Goal: Transaction & Acquisition: Obtain resource

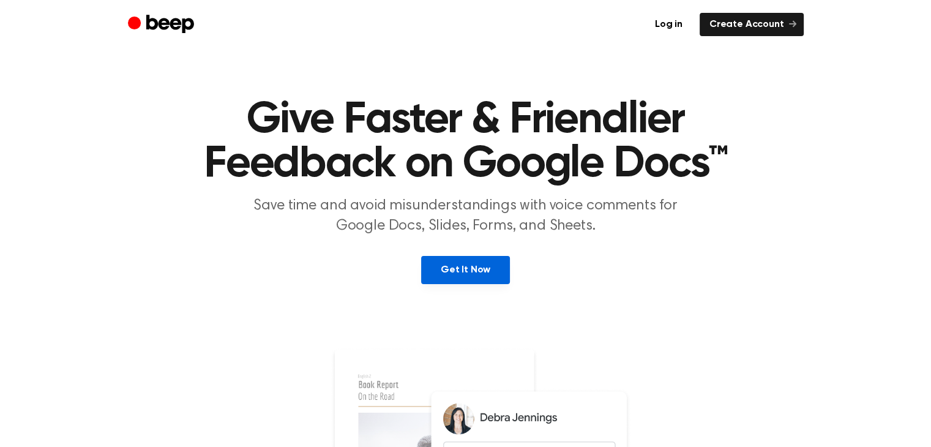
click at [485, 266] on link "Get It Now" at bounding box center [465, 270] width 89 height 28
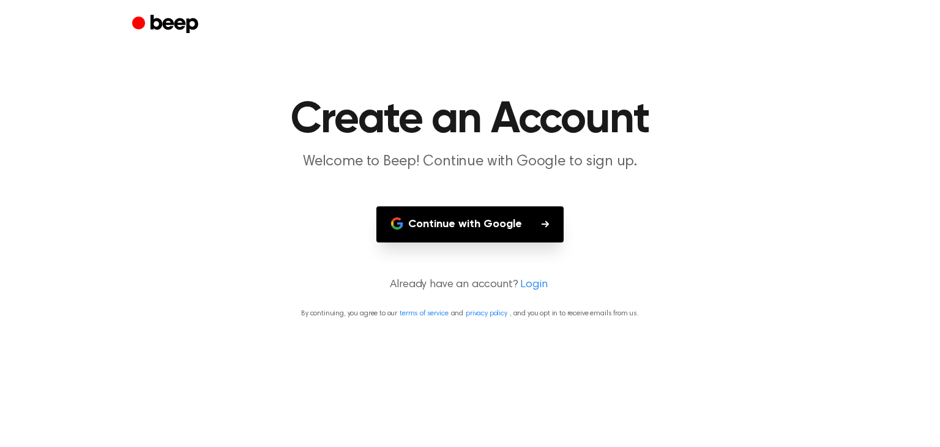
click at [478, 226] on button "Continue with Google" at bounding box center [470, 224] width 187 height 36
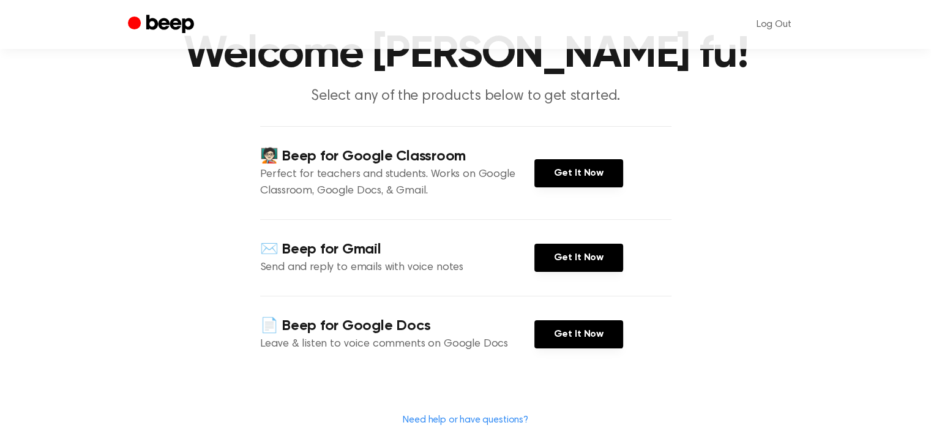
scroll to position [72, 0]
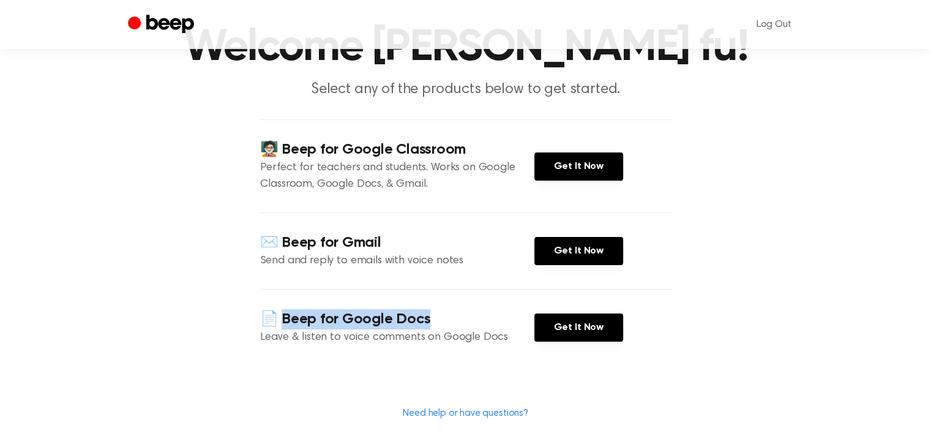
drag, startPoint x: 282, startPoint y: 315, endPoint x: 440, endPoint y: 321, distance: 158.7
click at [440, 321] on h4 "📄 Beep for Google Docs" at bounding box center [397, 319] width 274 height 20
drag, startPoint x: 287, startPoint y: 318, endPoint x: 408, endPoint y: 310, distance: 122.1
click at [408, 310] on h4 "📄 Beep for Google Docs" at bounding box center [397, 319] width 274 height 20
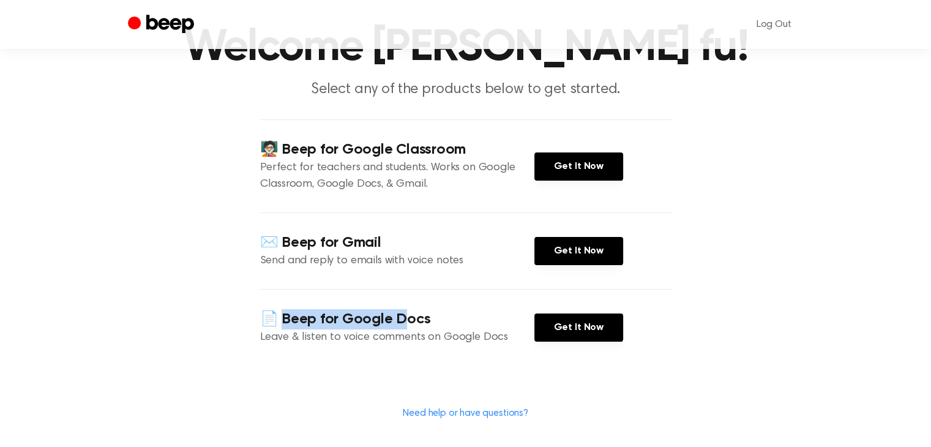
click at [408, 310] on h4 "📄 Beep for Google Docs" at bounding box center [397, 319] width 274 height 20
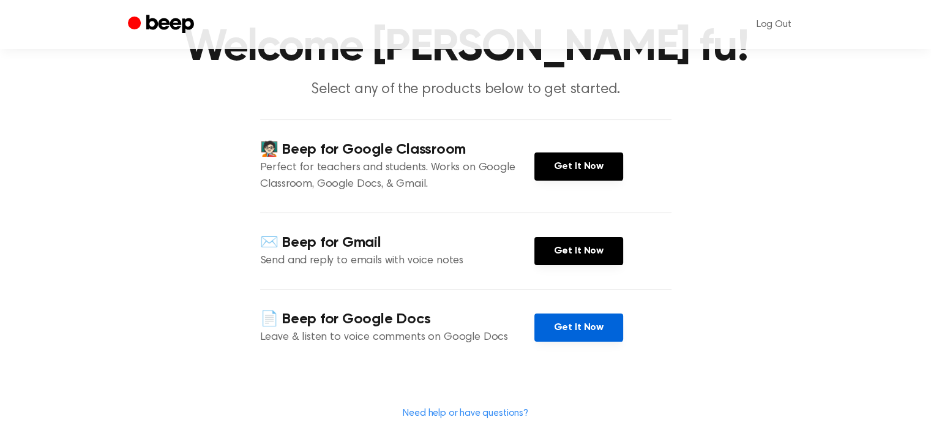
click at [564, 326] on link "Get It Now" at bounding box center [578, 327] width 89 height 28
